Goal: Information Seeking & Learning: Learn about a topic

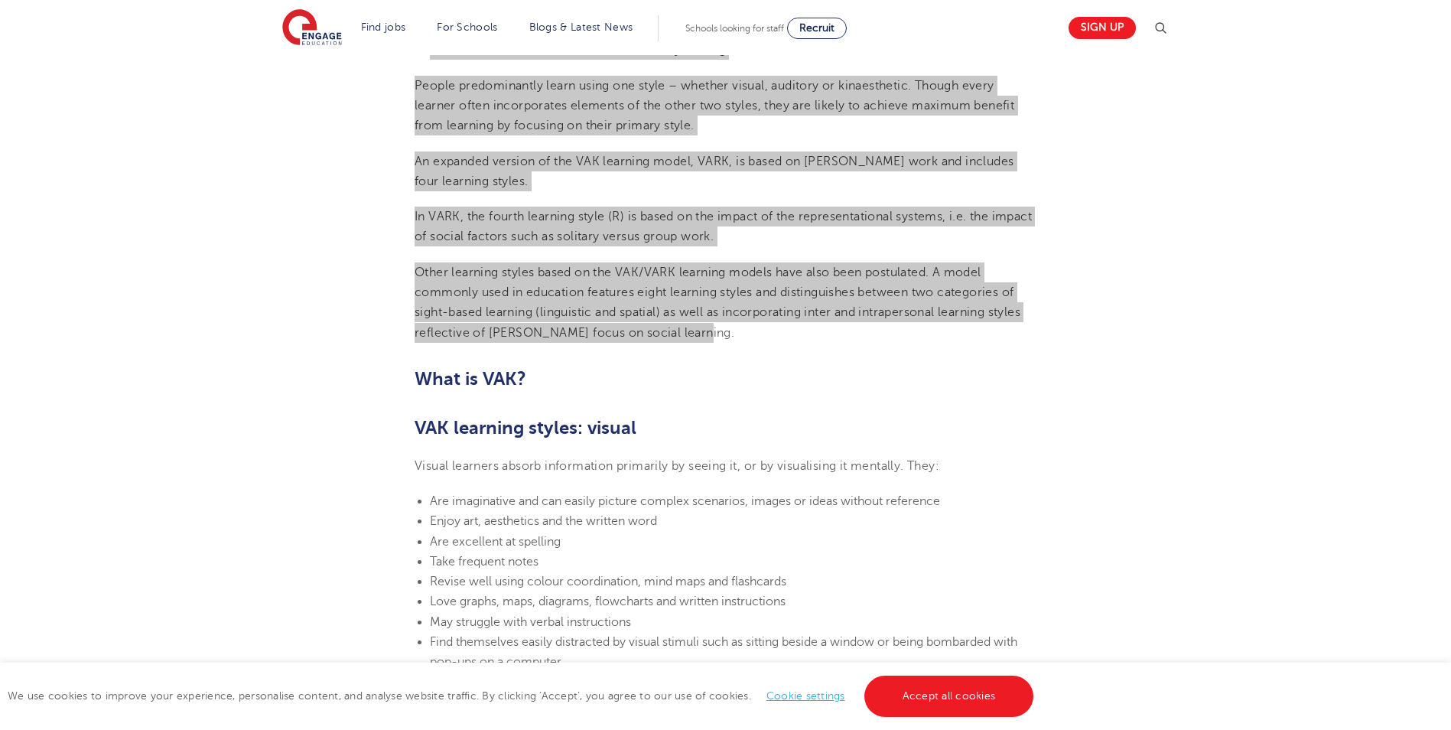
scroll to position [918, 0]
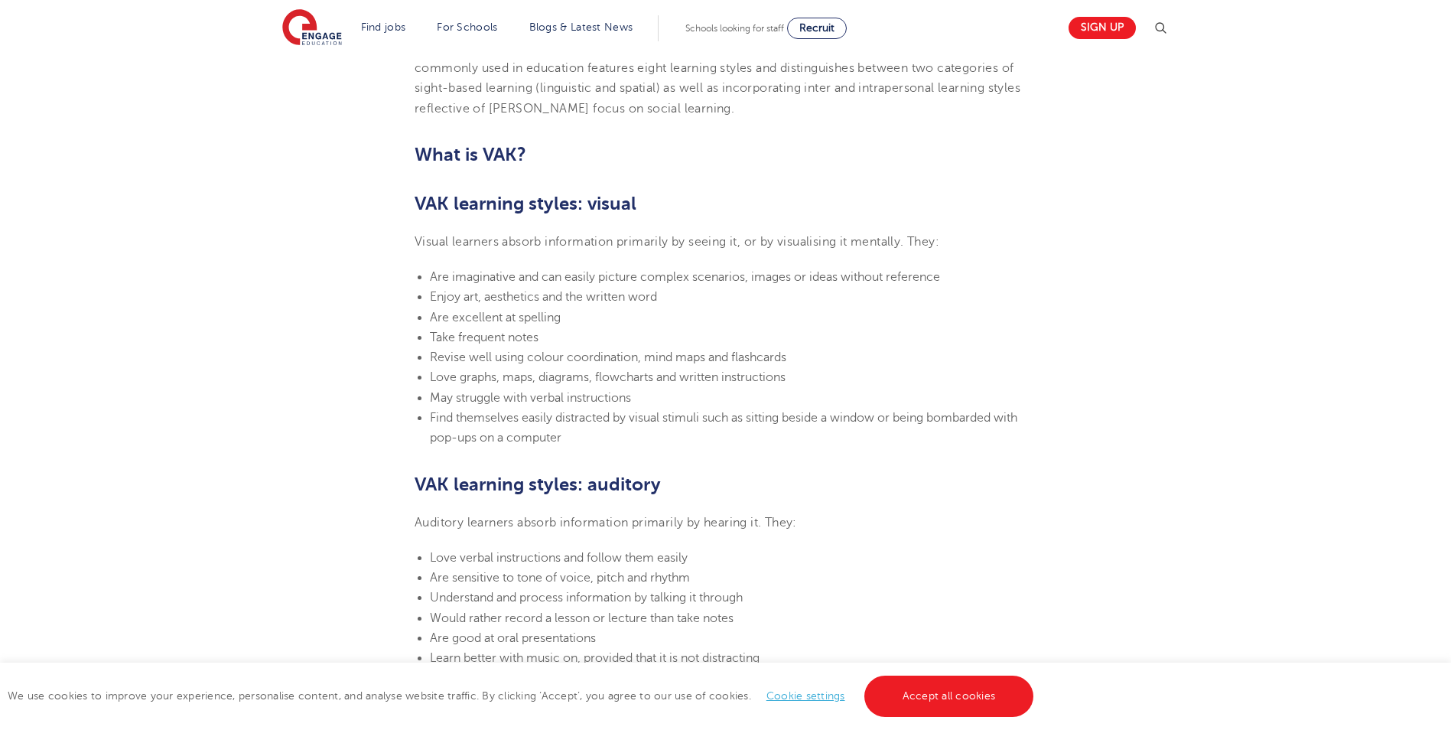
click at [1199, 201] on div "engage Your Career• 3 Min read [DATE] VAK learning styles: what are they and wh…" at bounding box center [725, 619] width 1451 height 2965
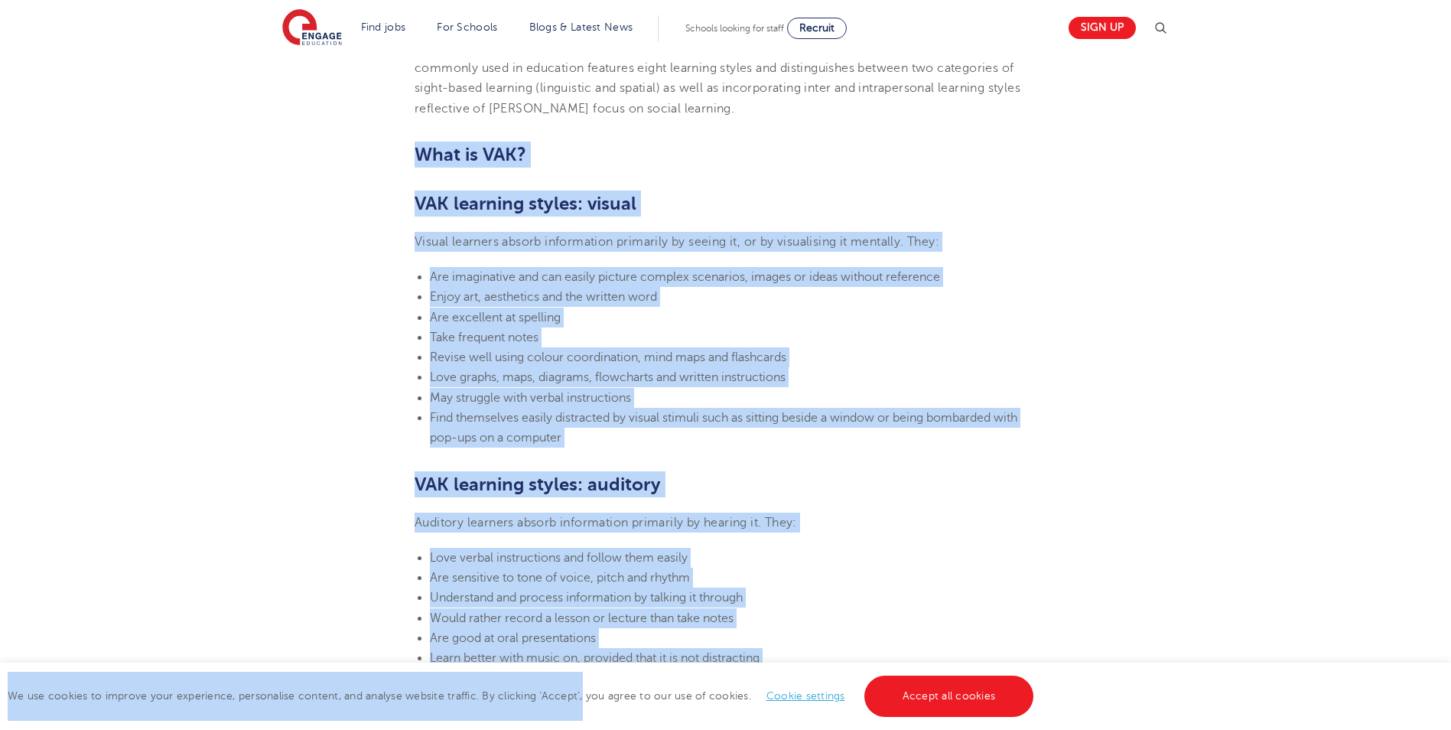
drag, startPoint x: 419, startPoint y: 151, endPoint x: 580, endPoint y: 704, distance: 575.8
click at [639, 448] on section "[DATE] VAK learning styles: what are they and what do they mean? Engage Educati…" at bounding box center [726, 574] width 928 height 2141
click at [701, 324] on li "Are excellent at spelling" at bounding box center [733, 317] width 607 height 20
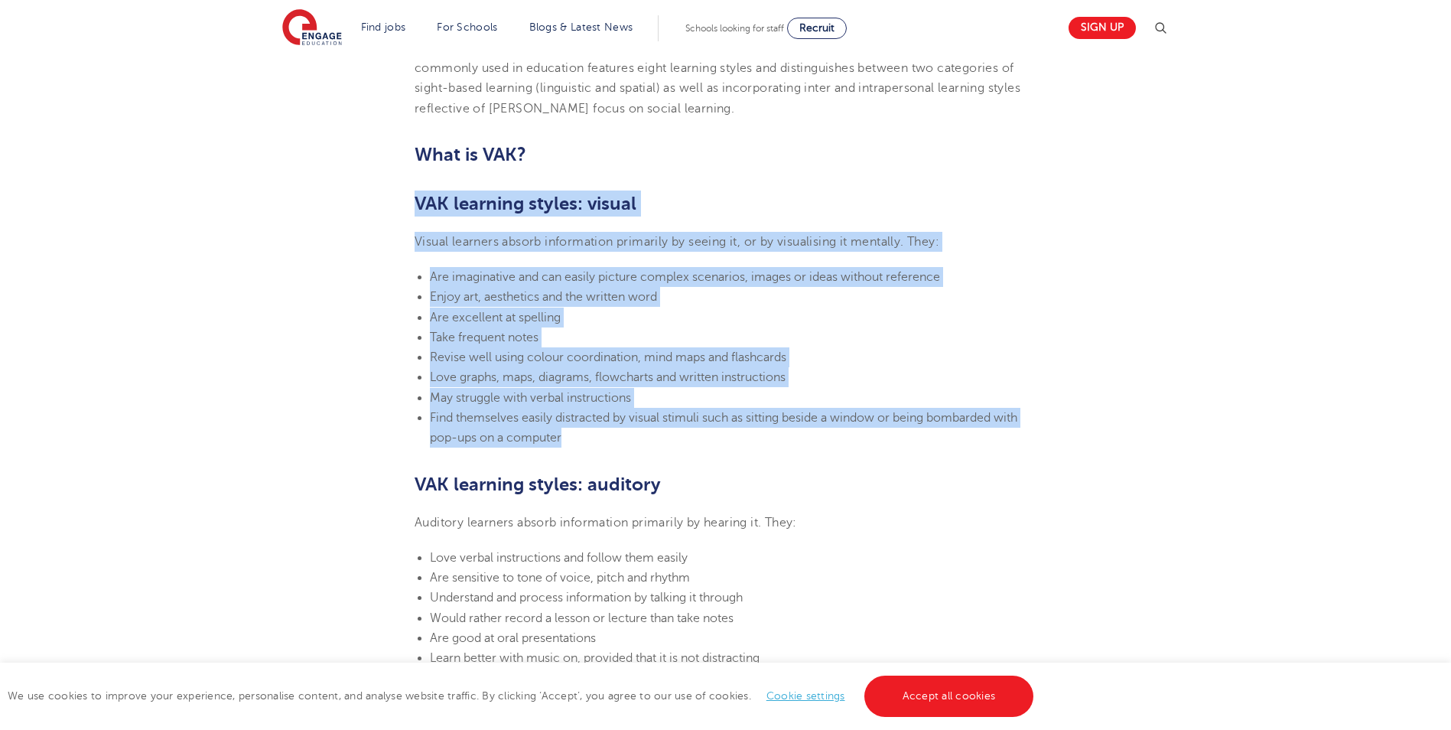
drag, startPoint x: 415, startPoint y: 198, endPoint x: 632, endPoint y: 426, distance: 314.9
click at [632, 428] on section "[DATE] VAK learning styles: what are they and what do they mean? Engage Educati…" at bounding box center [726, 574] width 928 height 2141
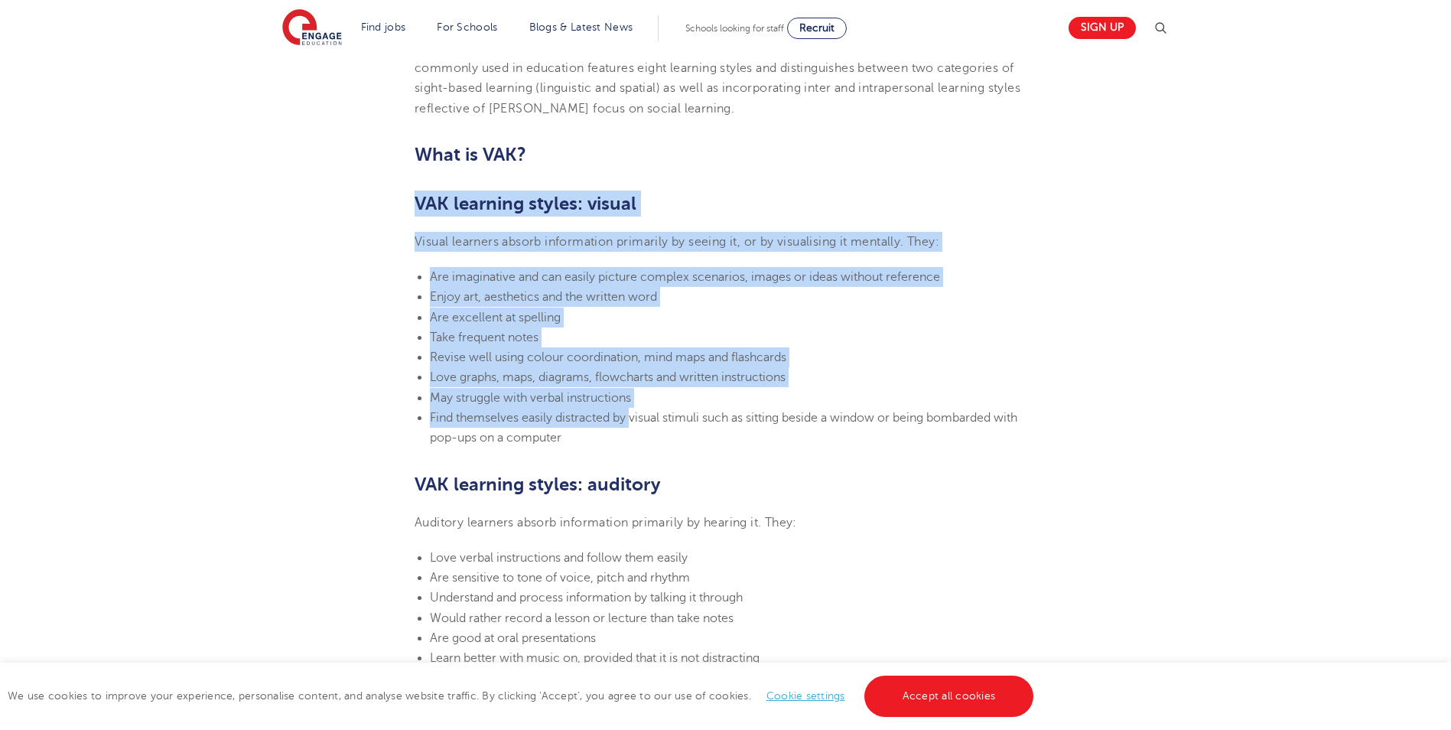
copy section "VAK learning styles: visual Visual learners absorb information primarily by see…"
click at [694, 470] on section "[DATE] VAK learning styles: what are they and what do they mean? Engage Educati…" at bounding box center [726, 574] width 928 height 2141
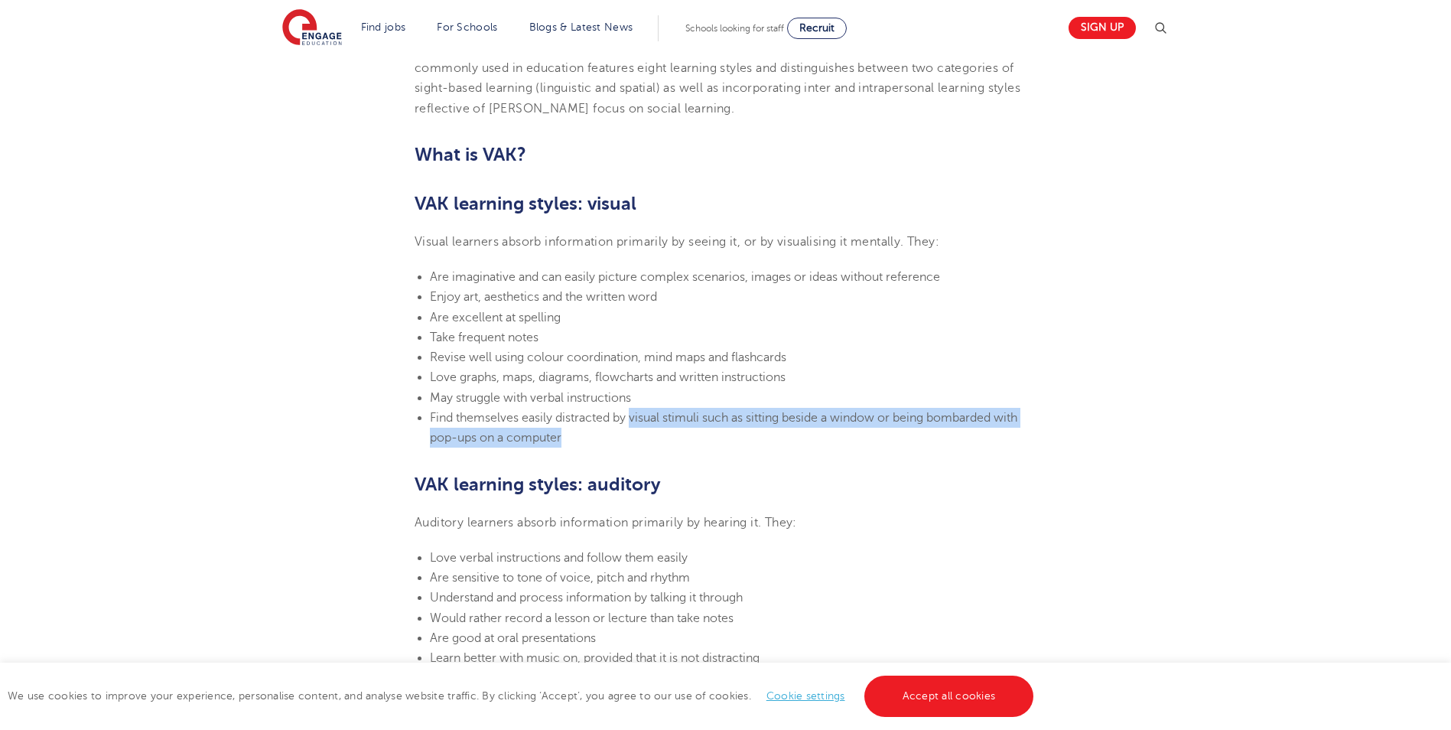
drag, startPoint x: 631, startPoint y: 418, endPoint x: 643, endPoint y: 434, distance: 20.8
click at [643, 434] on li "Find themselves easily distracted by visual stimuli such as sitting beside a wi…" at bounding box center [733, 428] width 607 height 41
drag, startPoint x: 643, startPoint y: 434, endPoint x: 652, endPoint y: 422, distance: 15.3
copy span "visual stimuli such as sitting beside a window or being bombarded with pop-ups …"
click at [1309, 421] on div "engage Your Career• 3 Min read [DATE] VAK learning styles: what are they and wh…" at bounding box center [725, 619] width 1451 height 2965
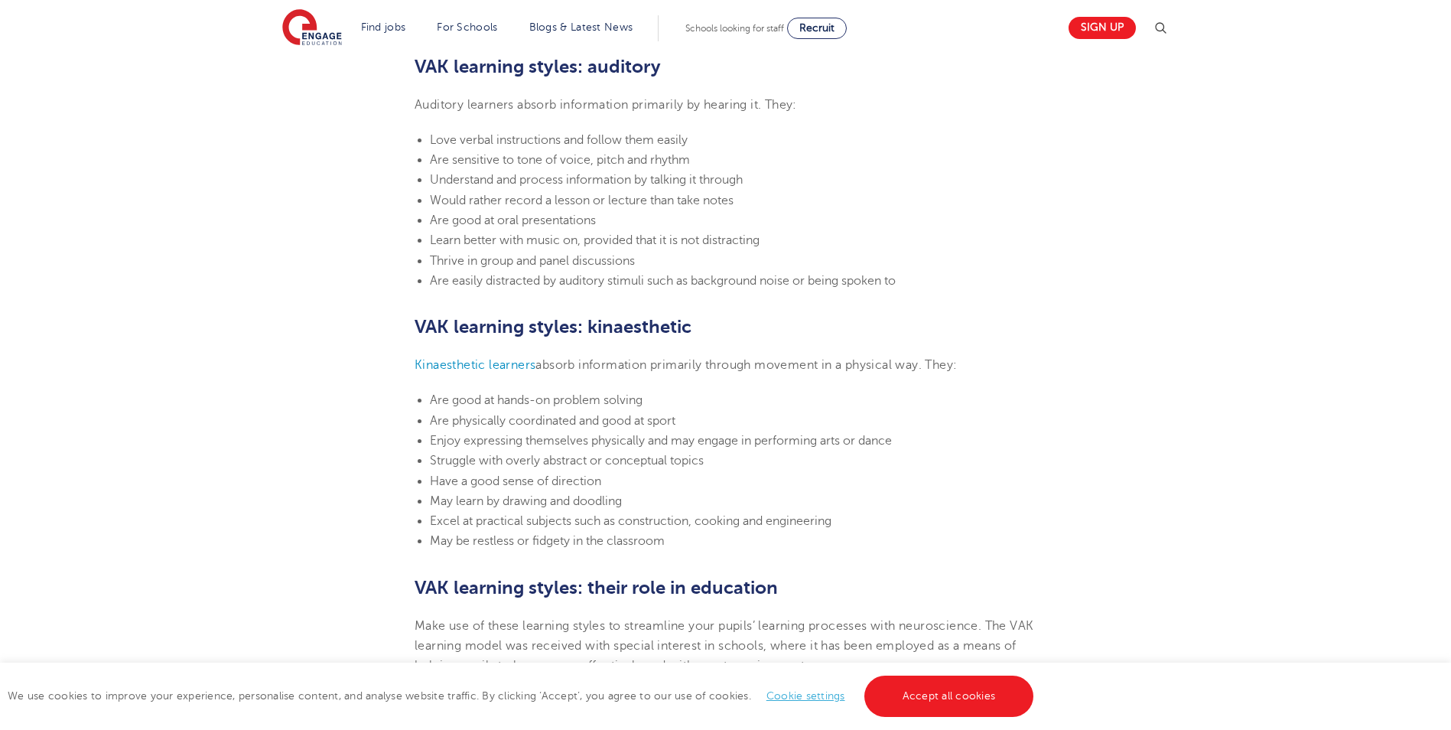
scroll to position [1300, 0]
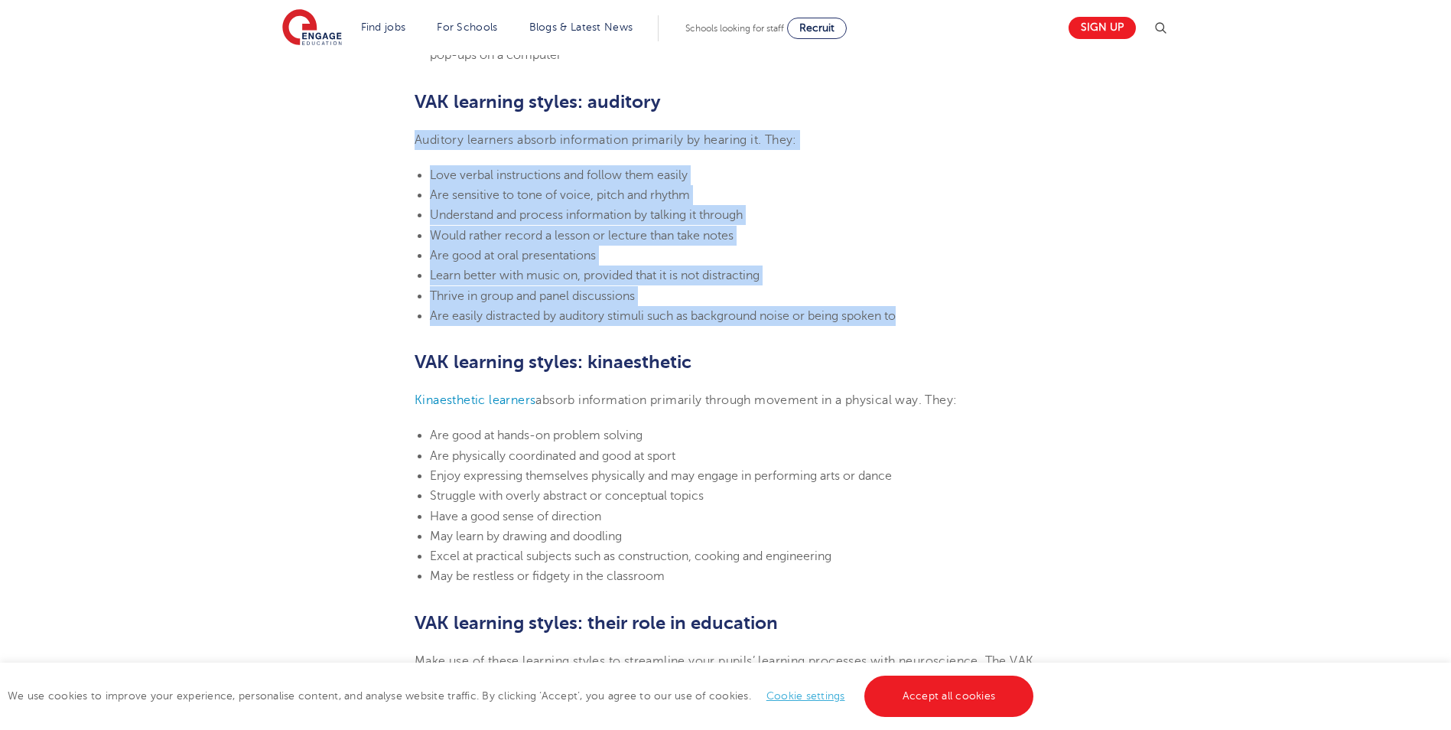
drag, startPoint x: 418, startPoint y: 136, endPoint x: 919, endPoint y: 314, distance: 531.7
click at [919, 314] on section "[DATE] VAK learning styles: what are they and what do they mean? Engage Educati…" at bounding box center [726, 192] width 928 height 2141
copy section "Auditory learners absorb information primarily by hearing it. They: Love verbal…"
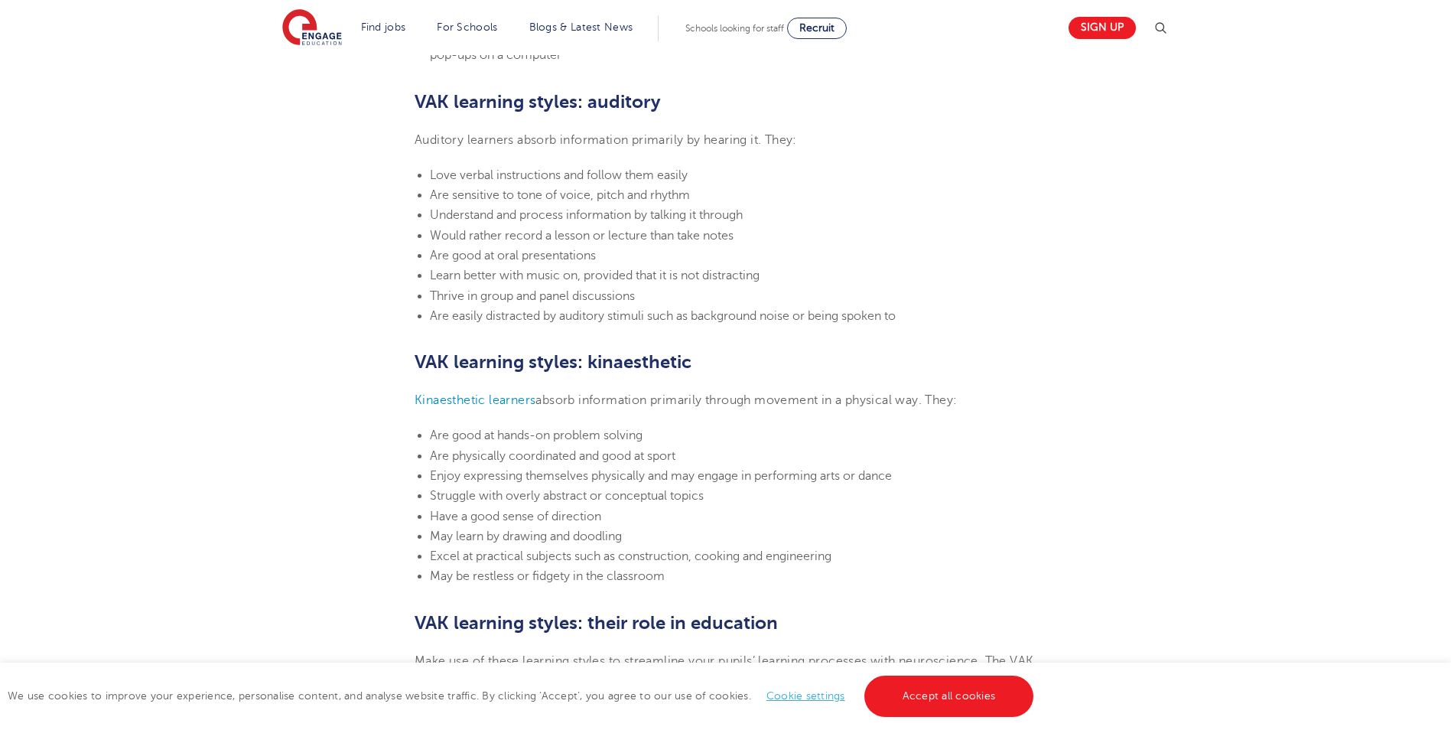
click at [453, 447] on li "Are physically coordinated and good at sport" at bounding box center [733, 456] width 607 height 20
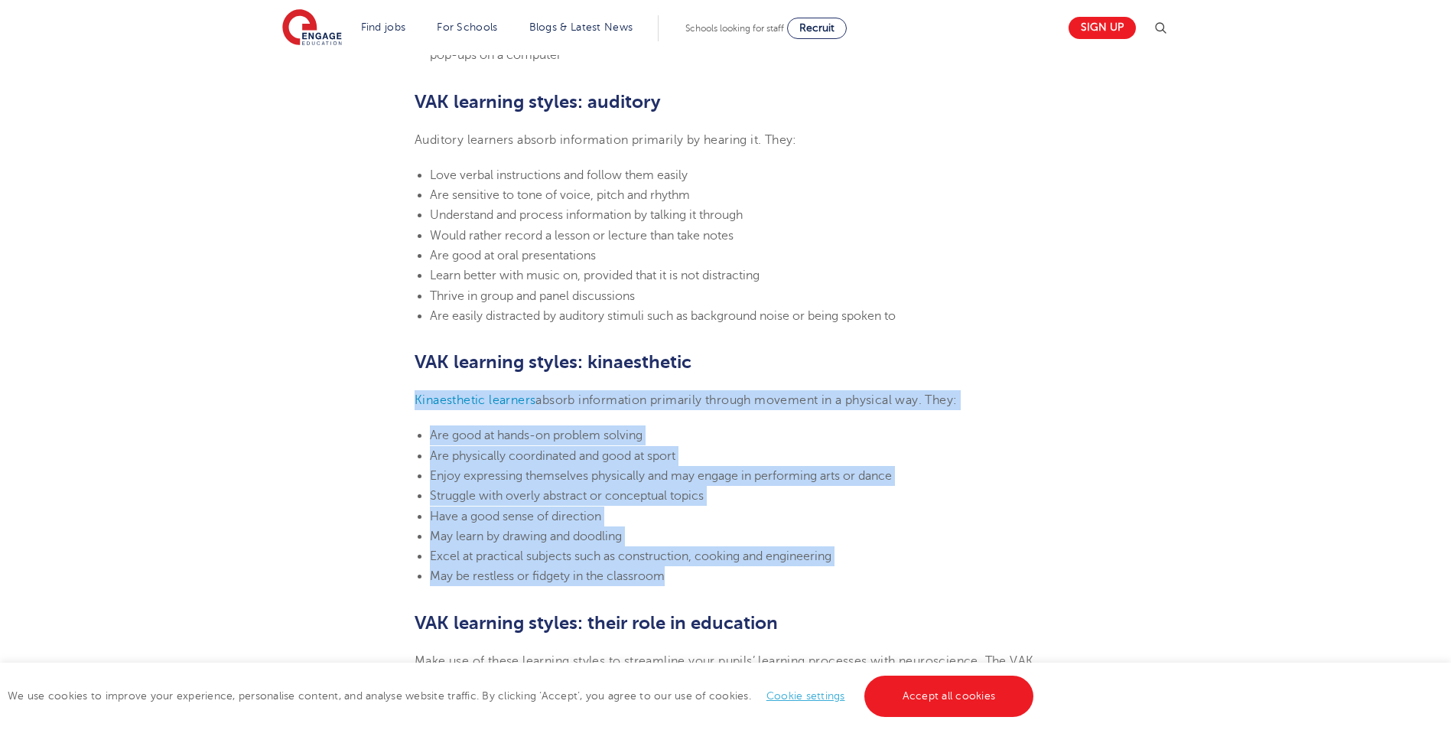
drag, startPoint x: 408, startPoint y: 403, endPoint x: 678, endPoint y: 574, distance: 319.1
click at [678, 574] on section "[DATE] VAK learning styles: what are they and what do they mean? Engage Educati…" at bounding box center [726, 192] width 928 height 2141
drag, startPoint x: 678, startPoint y: 573, endPoint x: 624, endPoint y: 436, distance: 147.0
copy section "Kinaesthetic learners absorb information primarily through movement in a physic…"
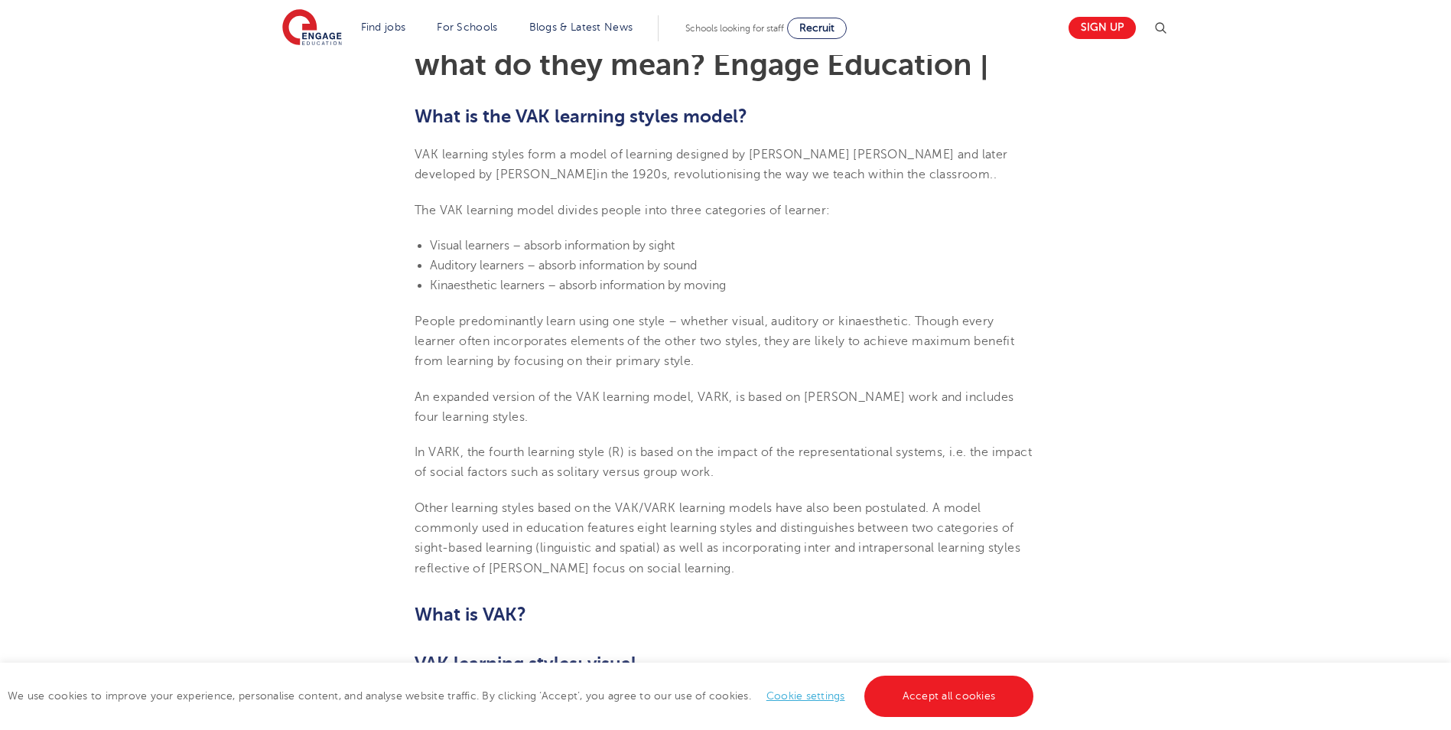
scroll to position [229, 0]
